Goal: Find specific page/section: Find specific page/section

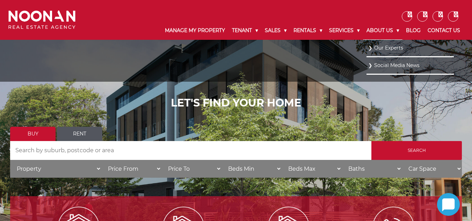
click at [379, 27] on link "About Us" at bounding box center [382, 31] width 39 height 18
click at [385, 46] on link "Our Experts" at bounding box center [410, 47] width 84 height 9
